Goal: Information Seeking & Learning: Learn about a topic

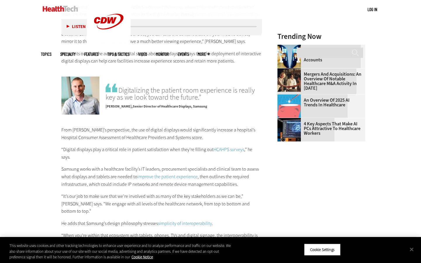
scroll to position [818, 0]
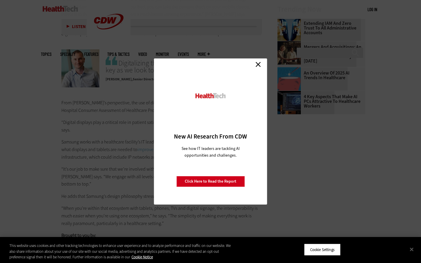
click at [259, 65] on link "Close" at bounding box center [258, 64] width 9 height 9
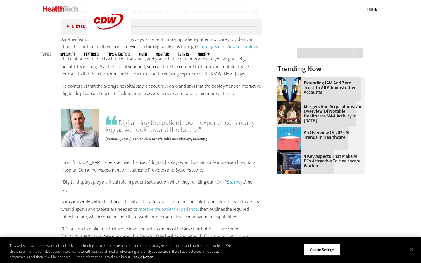
scroll to position [728, 0]
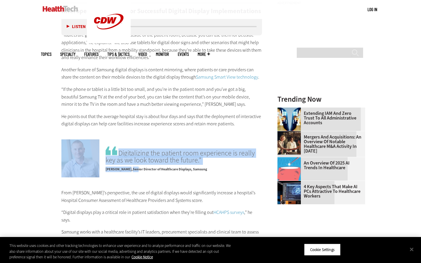
drag, startPoint x: 105, startPoint y: 162, endPoint x: 128, endPoint y: 159, distance: 22.6
click at [128, 159] on div "Digitalizing the patient room experience is really key as we look toward the fu…" at bounding box center [161, 159] width 201 height 38
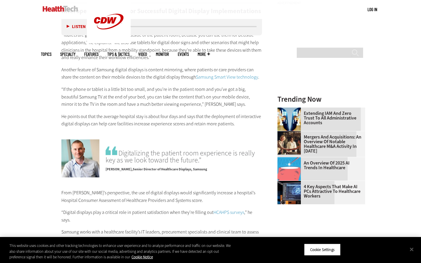
click at [32, 150] on div "Become an Insider Sign up today to receive premium content! Sign Up MENU Log in…" at bounding box center [210, 31] width 421 height 1518
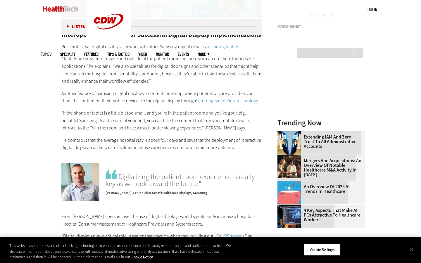
scroll to position [704, 0]
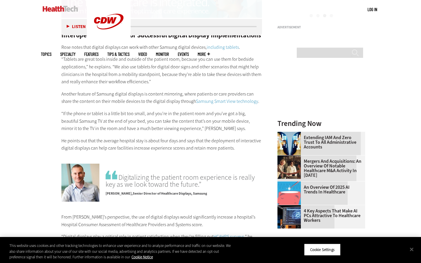
click at [102, 184] on div "Digitalizing the patient room experience is really key as we look toward the fu…" at bounding box center [161, 183] width 201 height 38
click at [89, 180] on img at bounding box center [80, 183] width 38 height 38
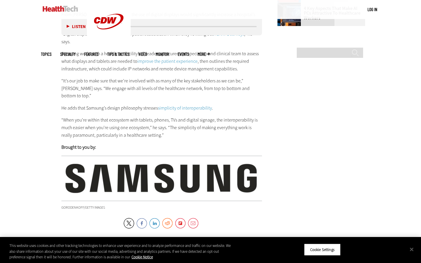
scroll to position [919, 0]
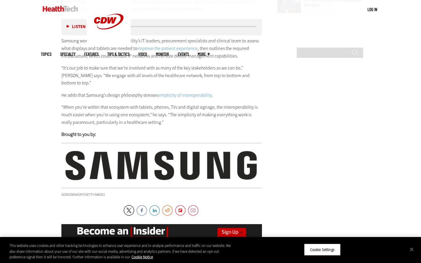
click at [116, 143] on div at bounding box center [161, 166] width 201 height 46
click at [112, 149] on img at bounding box center [161, 166] width 201 height 35
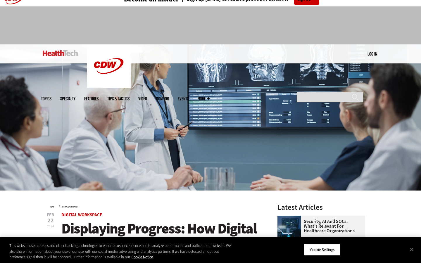
scroll to position [0, 0]
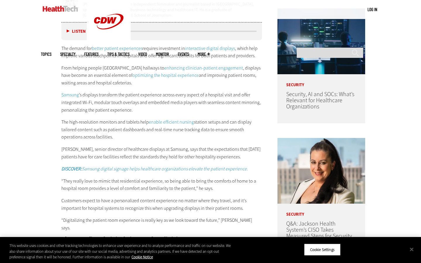
scroll to position [295, 0]
